Goal: Information Seeking & Learning: Check status

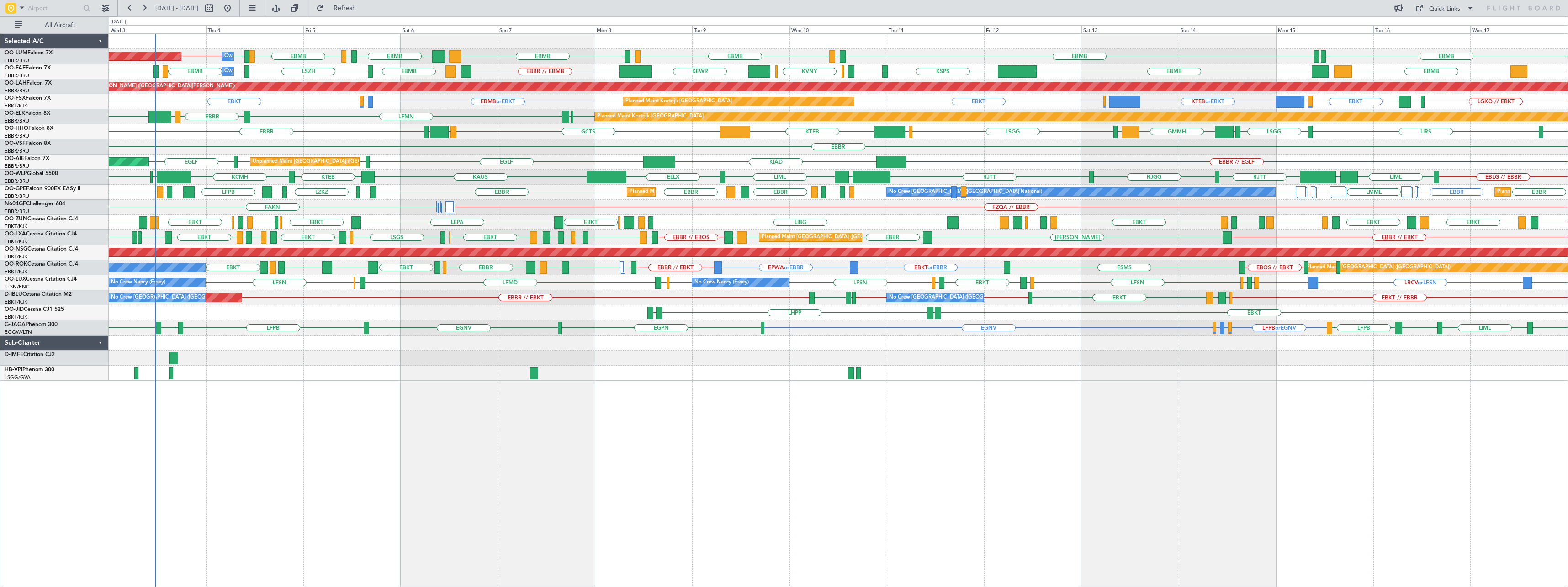
click at [828, 477] on div "EBMB LFLB EBMB EBMB LIMC EBMB BIKF EBMB LKKB EBMB LIMC [GEOGRAPHIC_DATA] EBMB E…" at bounding box center [838, 310] width 1459 height 554
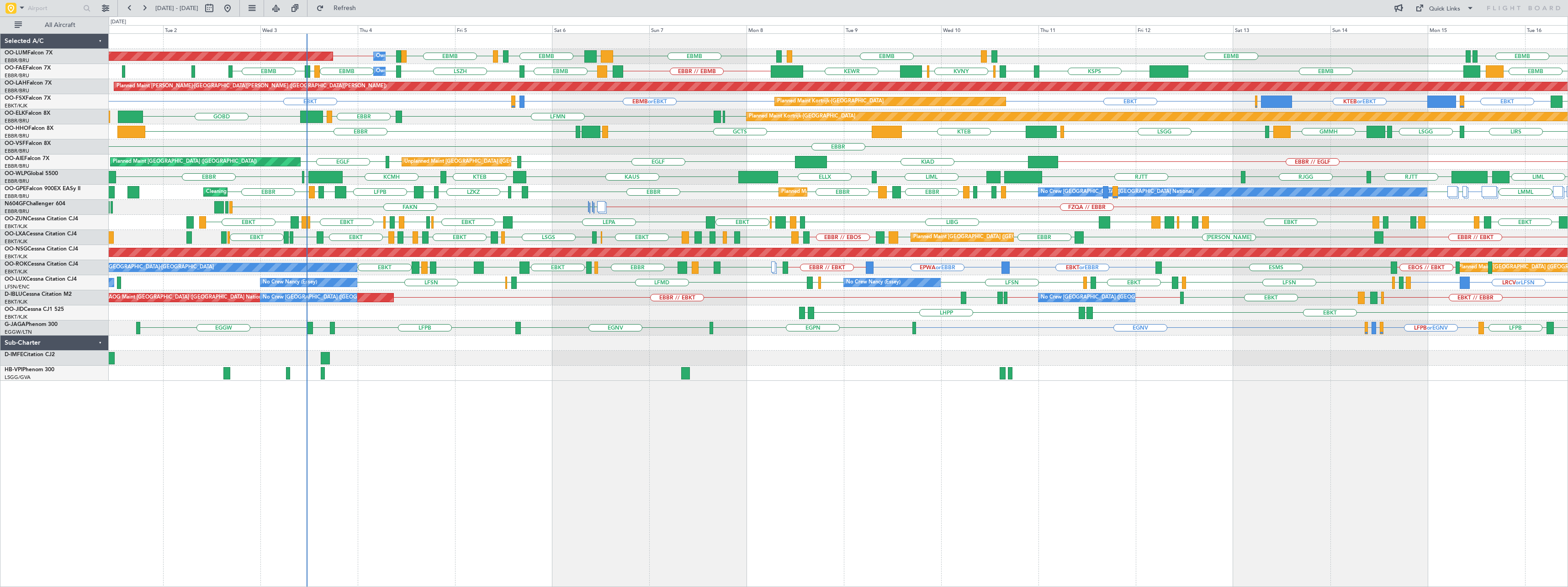
click at [649, 520] on div "EBMB LFLB EBMB EBMB LIMC EBMB BIKF EBMB LKKB EBMB LIMC [GEOGRAPHIC_DATA] EBMB E…" at bounding box center [838, 310] width 1459 height 554
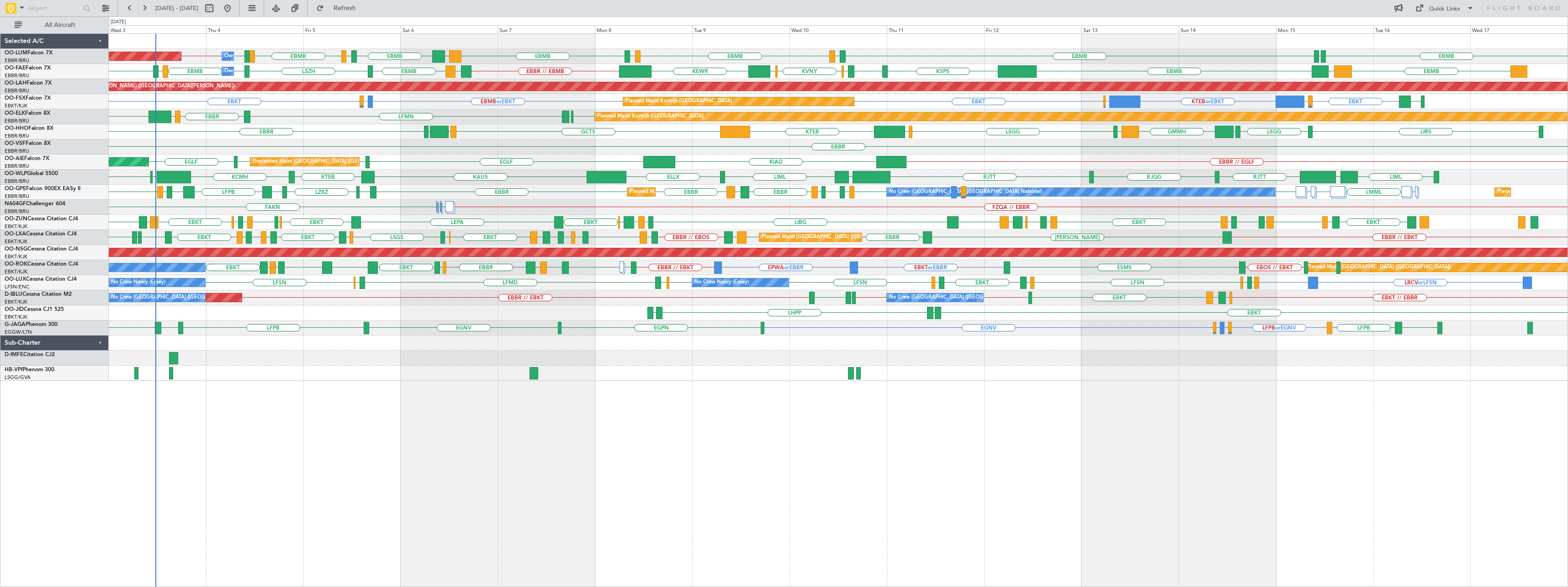
click at [443, 491] on div "Planned Maint [GEOGRAPHIC_DATA] ([GEOGRAPHIC_DATA] National) Owner [GEOGRAPHIC_…" at bounding box center [838, 310] width 1459 height 554
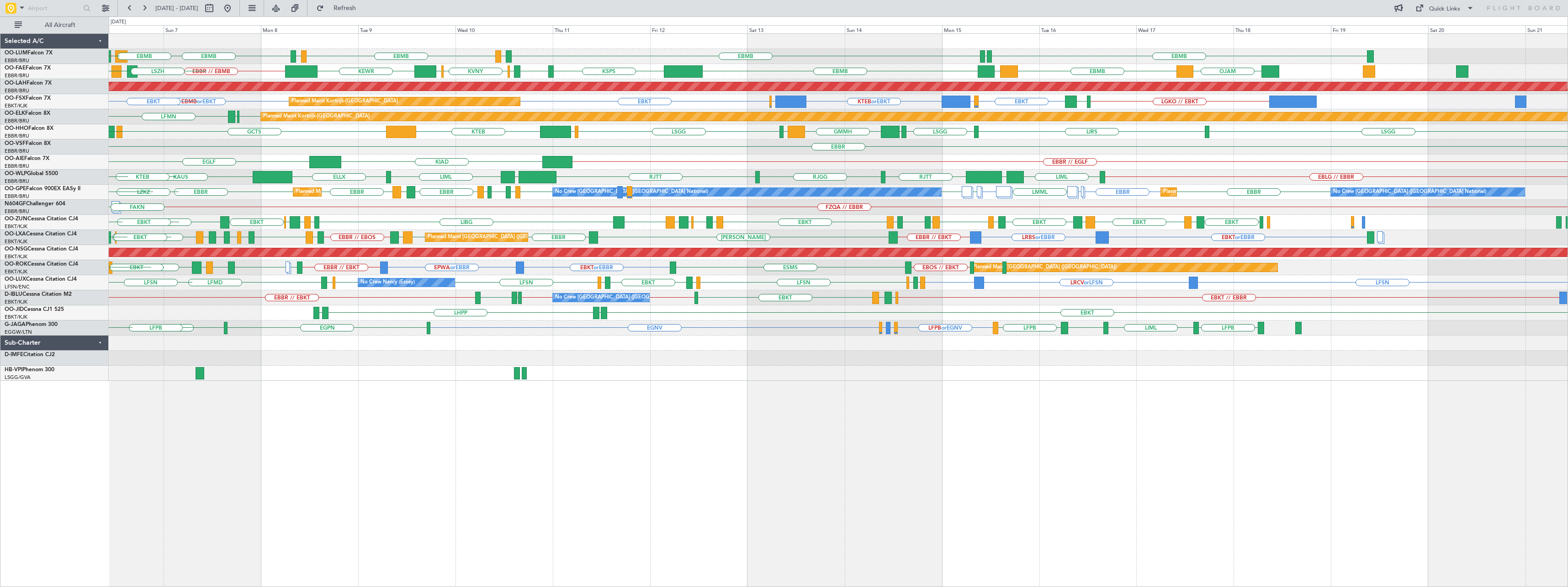
click at [791, 440] on div "EBMB LFLB EBMB EBMB LIMC EBMB BIKF LIMC EBMB LKKB EBMB [GEOGRAPHIC_DATA] EBMB O…" at bounding box center [838, 310] width 1459 height 554
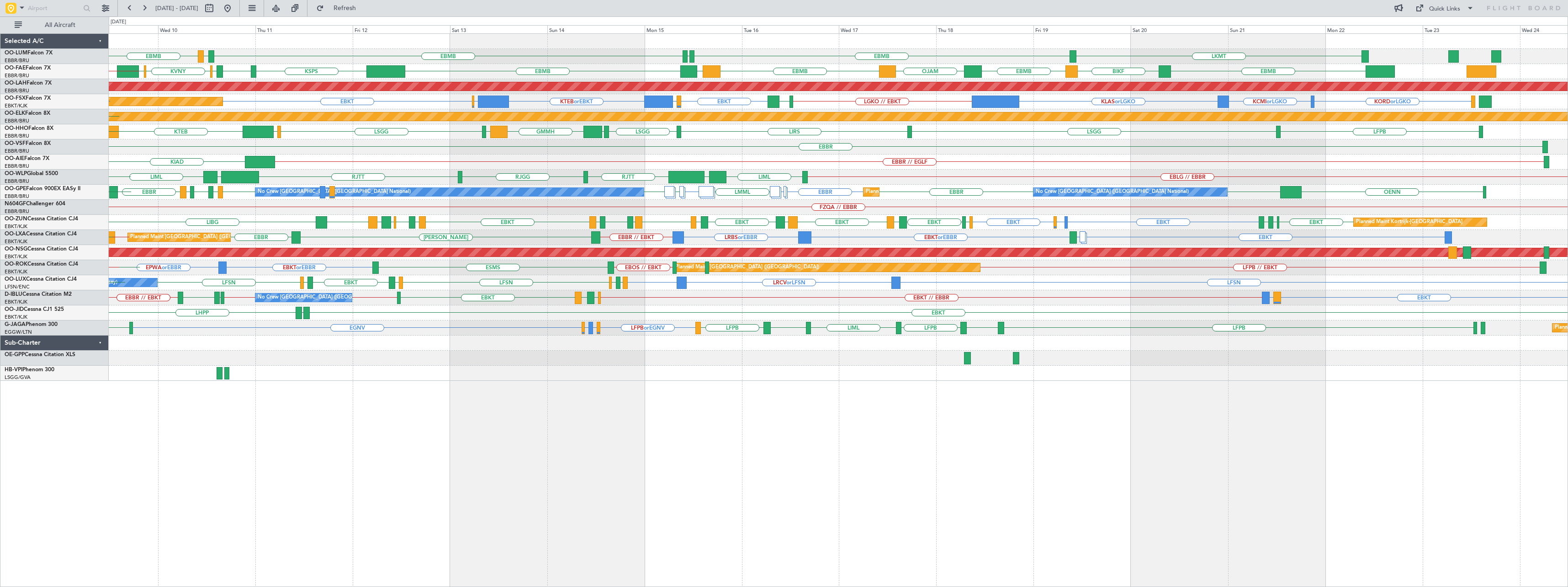
click at [998, 429] on div "LKMT EBMB LFLB EBMB EBMB LIMC LIMC EBMB BIKF EBMB [GEOGRAPHIC_DATA] EBMB [GEOGR…" at bounding box center [838, 310] width 1459 height 554
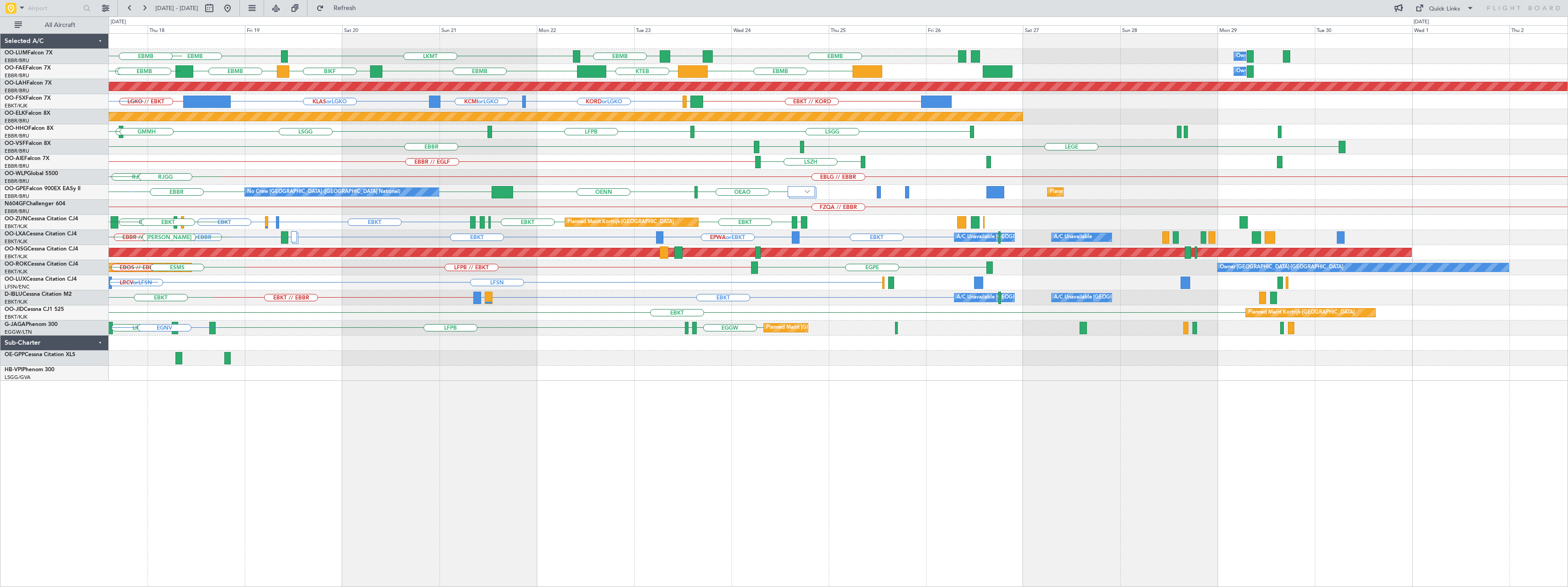
click at [483, 457] on div "LKMT EBMB EBMB LPMR EBMB Owner [GEOGRAPHIC_DATA] LFLB EBMB BIKF EBMB [GEOGRAPHI…" at bounding box center [838, 310] width 1459 height 554
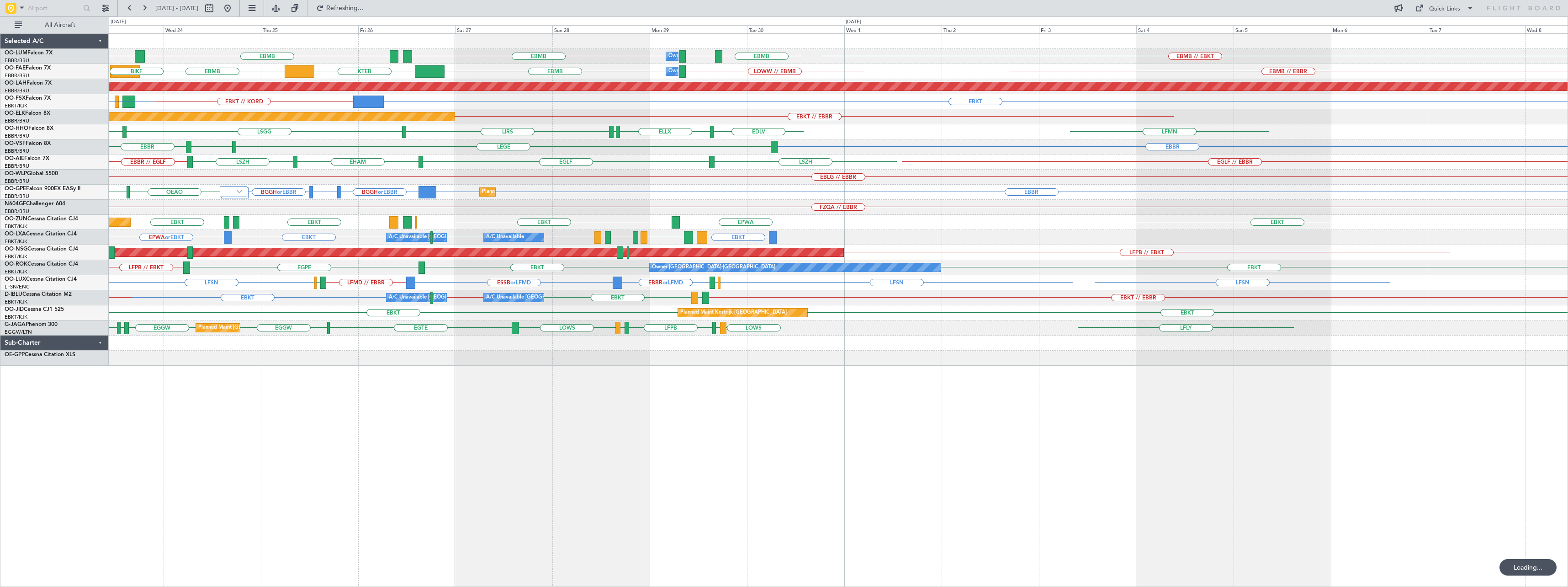
click at [808, 432] on div "EBMB LPMR EBMB LOWW EBMB EBMB [GEOGRAPHIC_DATA] EBMB // EBKT Owner [GEOGRAPHIC_…" at bounding box center [838, 310] width 1459 height 554
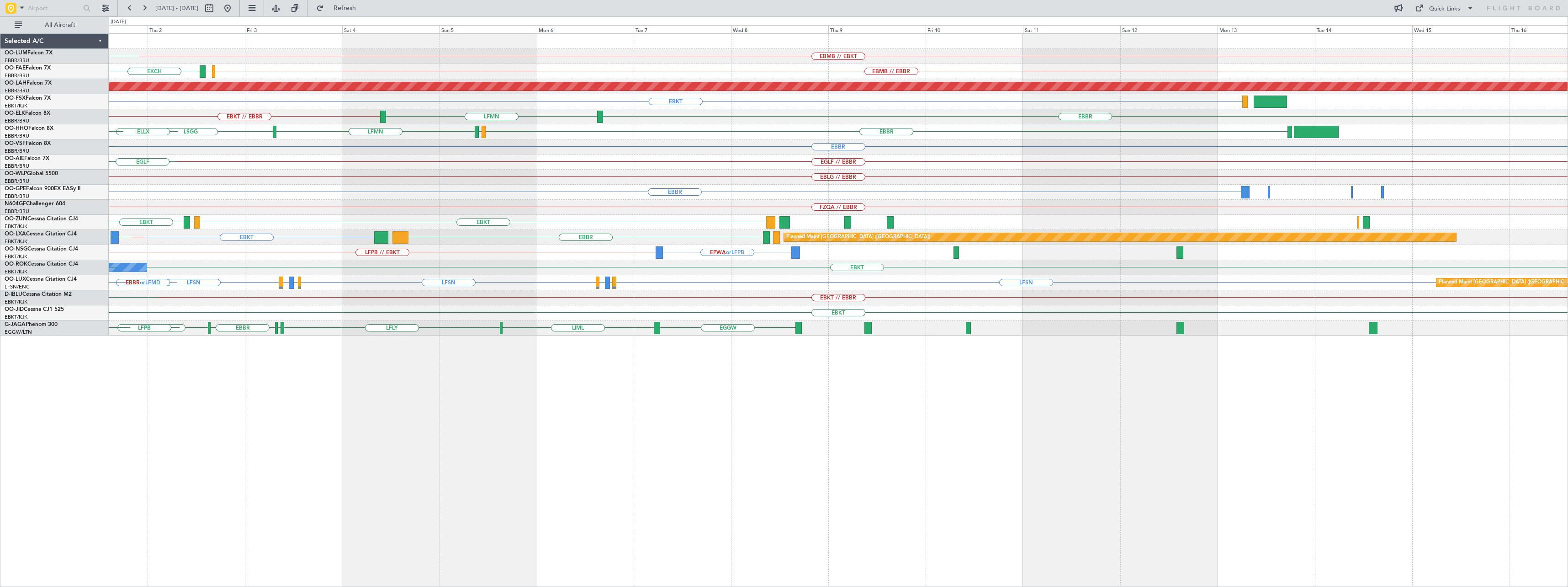
click at [478, 453] on div "EBMB // EBKT EBMB Owner [GEOGRAPHIC_DATA] LOWW EBMB LEMD EBMB EBMB // EBBR ELLX…" at bounding box center [838, 310] width 1459 height 554
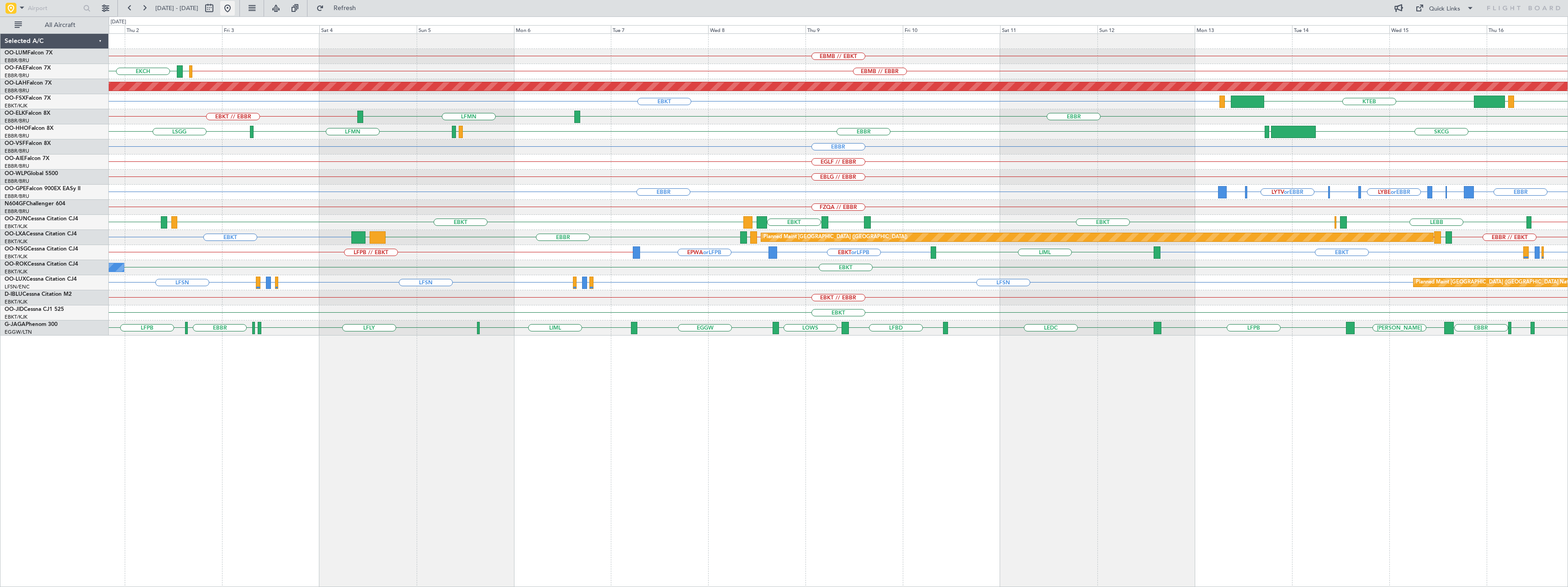
click at [235, 9] on button at bounding box center [228, 9] width 15 height 15
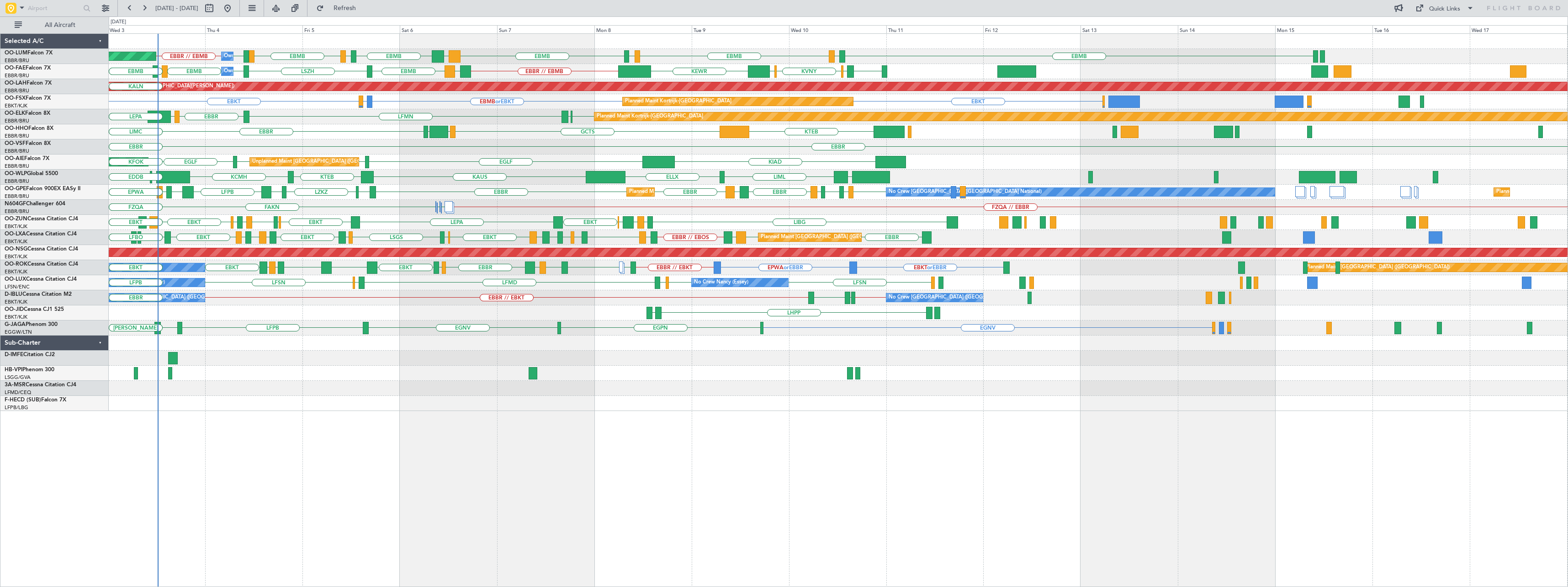
click at [393, 368] on div "EBMB EBMB EBMB LIMC [GEOGRAPHIC_DATA] EBMB EBBR // EBMB LIMC EBMB BIKF EBMB LKK…" at bounding box center [838, 310] width 1459 height 554
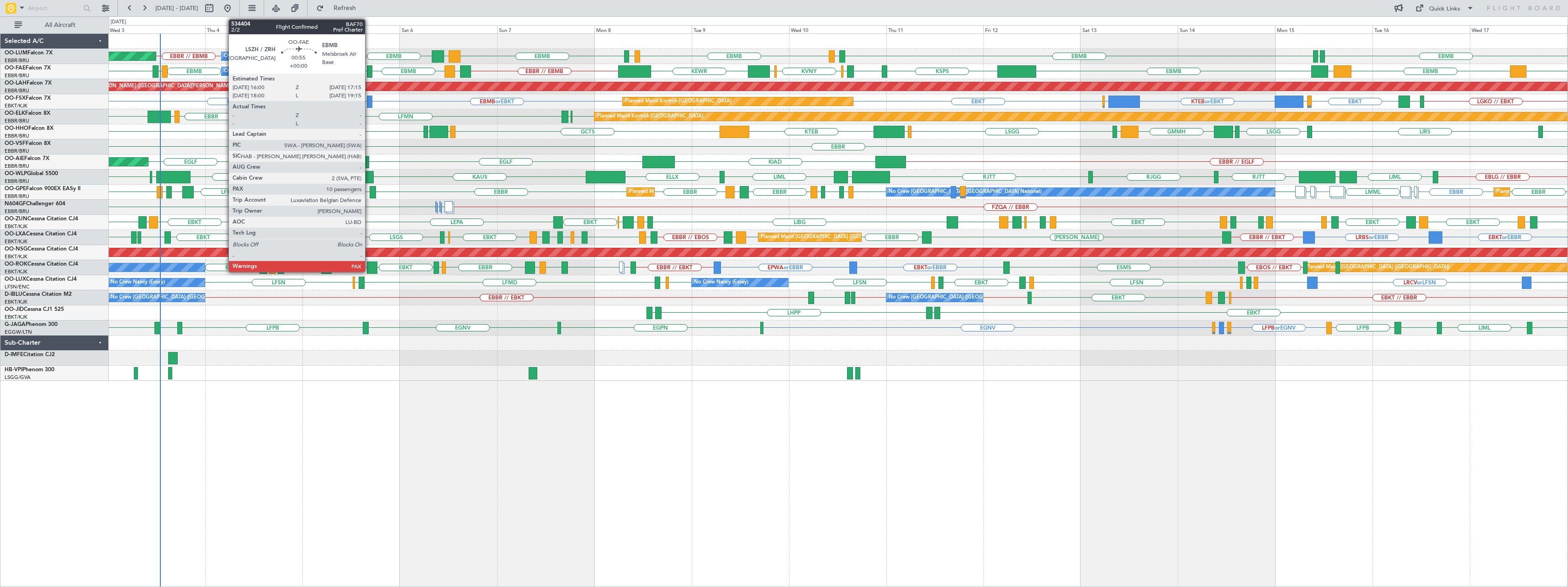
click at [369, 69] on div at bounding box center [369, 71] width 5 height 12
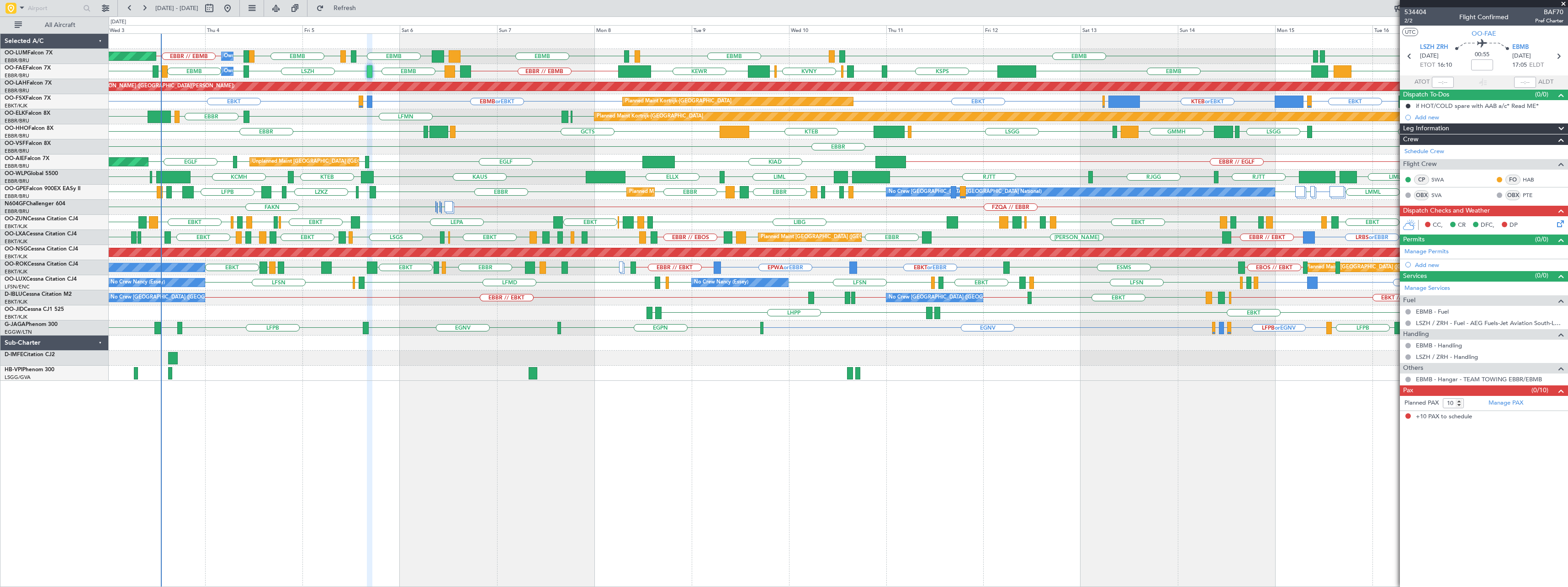
click at [1564, 4] on span at bounding box center [1563, 4] width 9 height 9
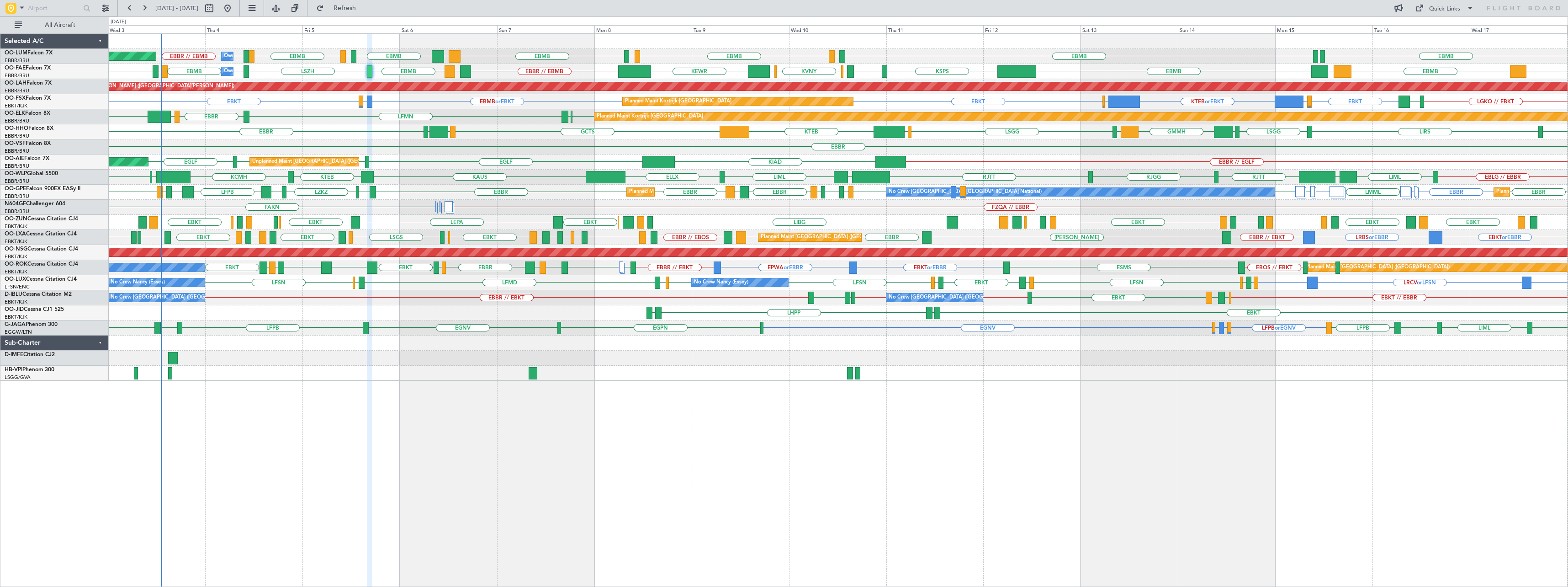
type input "0"
